Goal: Navigation & Orientation: Go to known website

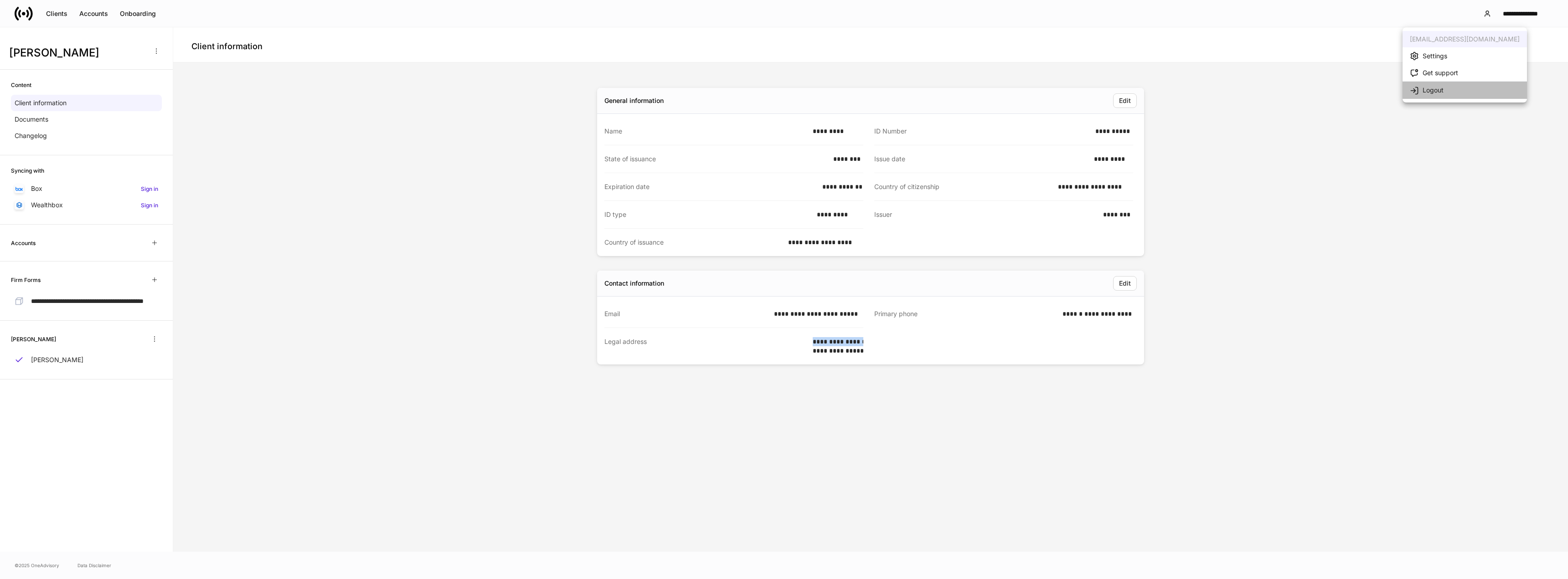
click at [1457, 94] on li "Logout" at bounding box center [1465, 89] width 124 height 17
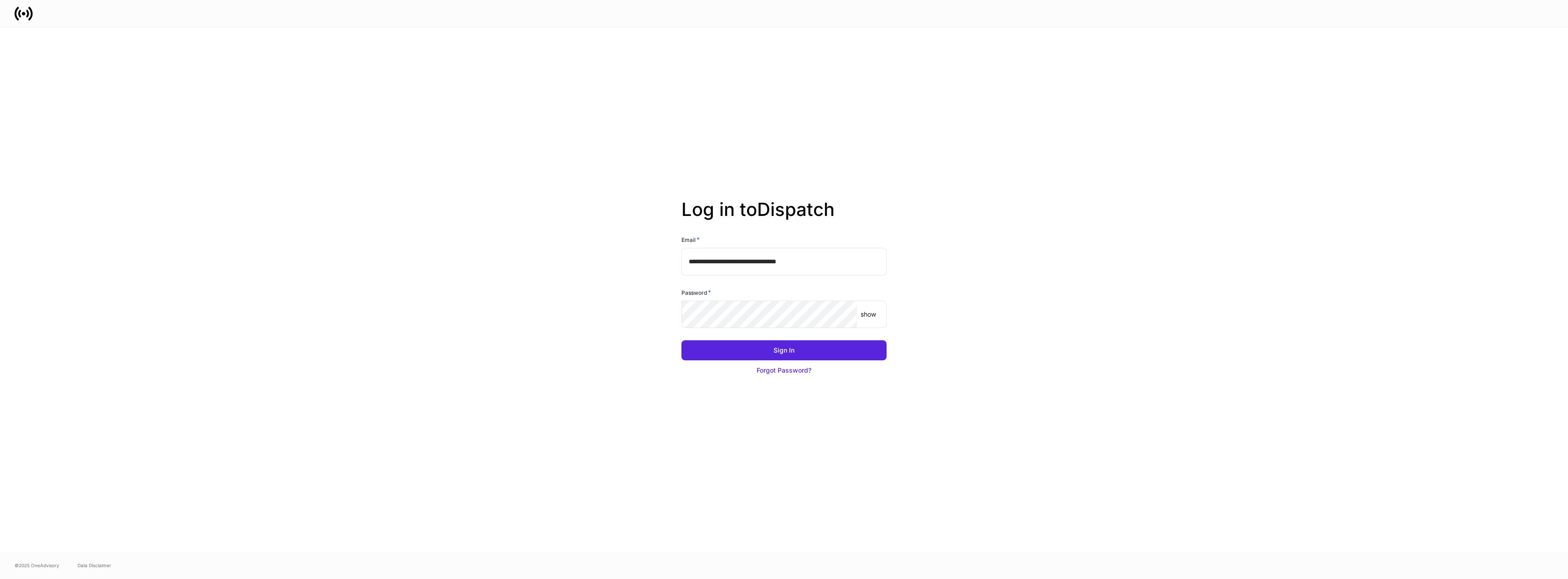
click at [768, 264] on input "**********" at bounding box center [784, 261] width 205 height 27
type input "**********"
click at [802, 358] on button "Sign In" at bounding box center [784, 350] width 205 height 20
